Goal: Task Accomplishment & Management: Manage account settings

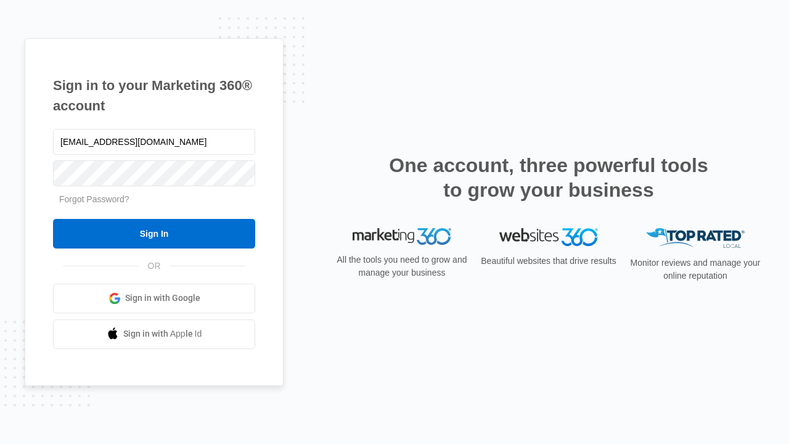
type input "[EMAIL_ADDRESS][DOMAIN_NAME]"
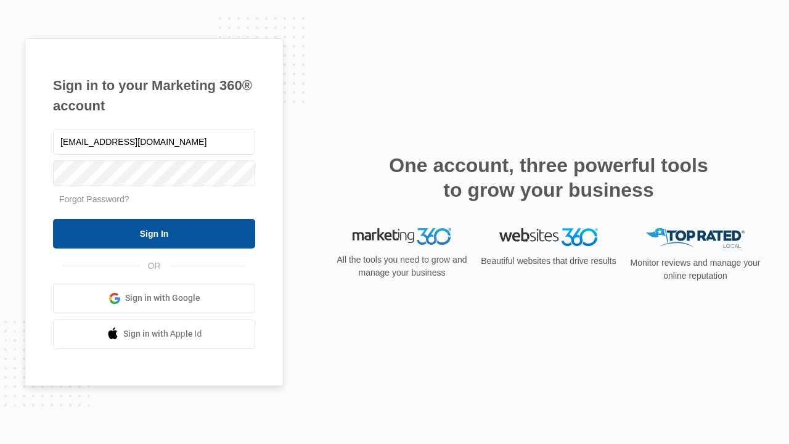
click at [154, 233] on input "Sign In" at bounding box center [154, 234] width 202 height 30
